Goal: Information Seeking & Learning: Learn about a topic

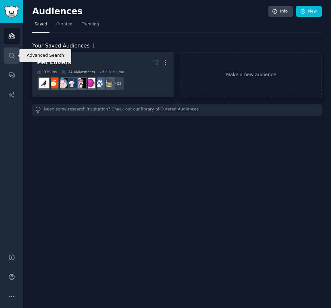
click at [8, 57] on icon "Sidebar" at bounding box center [11, 55] width 7 height 7
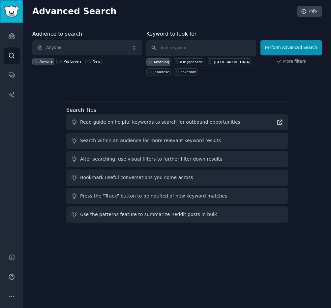
click at [17, 12] on img "Sidebar" at bounding box center [11, 12] width 15 height 12
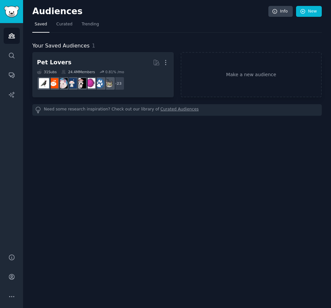
click at [197, 109] on div "Need some research inspiration? Check out our library of Curated Audiences" at bounding box center [177, 110] width 290 height 12
click at [46, 26] on span "Saved" at bounding box center [41, 24] width 13 height 6
click at [17, 51] on link "Search" at bounding box center [12, 56] width 16 height 16
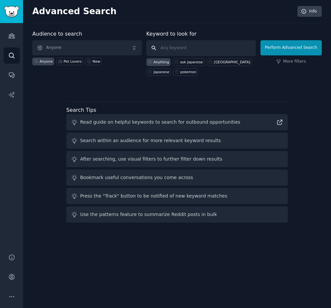
click at [185, 46] on input "text" at bounding box center [202, 48] width 110 height 16
type input "fiverr"
click button "Perform Advanced Search" at bounding box center [291, 47] width 61 height 15
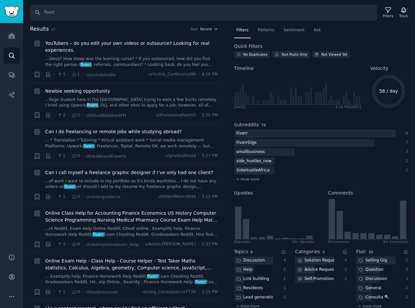
click at [218, 27] on div "Results 97 Sort Recent + YouTubers – do you edit your own videos or outsource? …" at bounding box center [128, 167] width 197 height 284
click at [215, 29] on icon "button" at bounding box center [216, 29] width 5 height 5
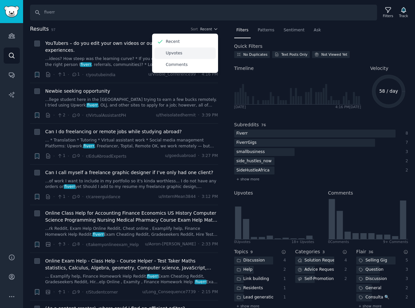
click at [202, 55] on div "Upvotes" at bounding box center [185, 54] width 61 height 12
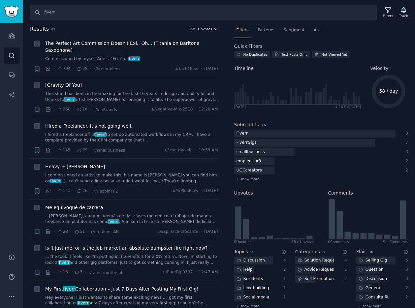
click at [291, 138] on div "Fiverr 8 FiverrGigs 7 smallbusiness 3 empleos_AR 2 UGCcreators 2 + show more" at bounding box center [321, 156] width 174 height 53
click at [291, 135] on div at bounding box center [314, 134] width 161 height 8
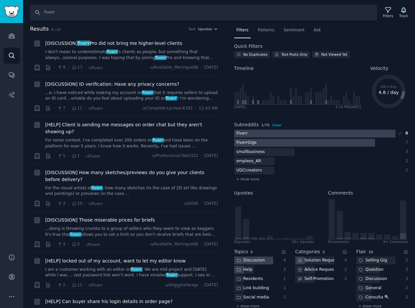
click at [249, 142] on div "FiverrGigs" at bounding box center [246, 143] width 25 height 8
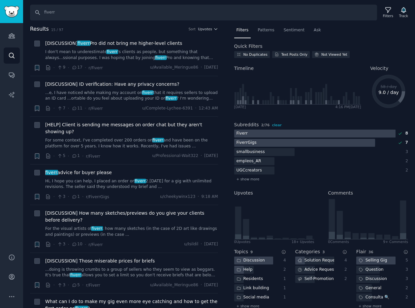
click at [256, 131] on div at bounding box center [314, 134] width 161 height 8
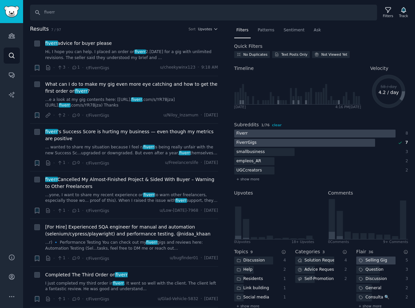
click at [291, 135] on div at bounding box center [314, 134] width 161 height 8
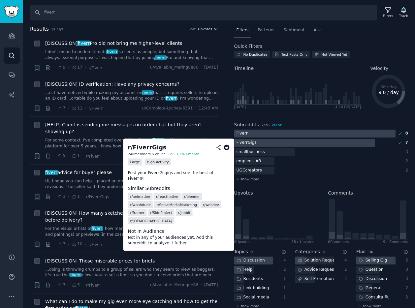
click at [291, 145] on div at bounding box center [304, 143] width 141 height 8
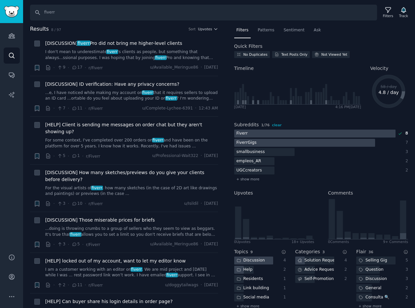
click at [331, 145] on div "FiverrGigs" at bounding box center [314, 143] width 161 height 8
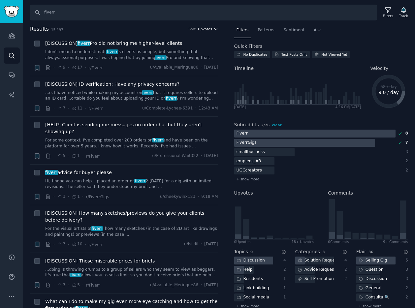
click at [214, 30] on icon "button" at bounding box center [216, 29] width 5 height 5
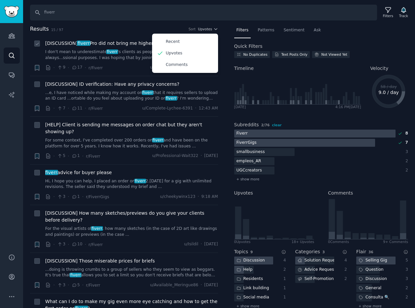
click at [131, 36] on li "+ [DISCUSSION] fiverr Pro did not bring me higher-level clients I don't mean to…" at bounding box center [124, 55] width 188 height 41
